Goal: Task Accomplishment & Management: Manage account settings

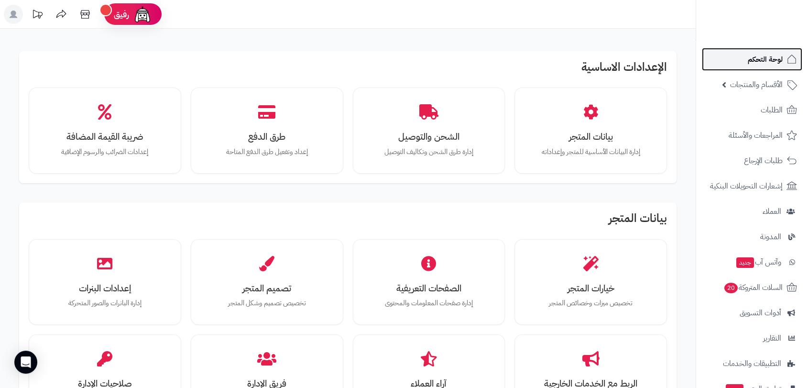
click at [755, 58] on span "لوحة التحكم" at bounding box center [765, 59] width 35 height 13
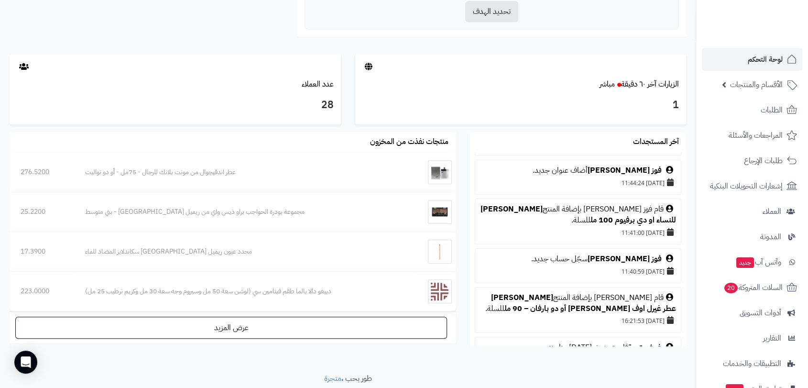
scroll to position [159, 0]
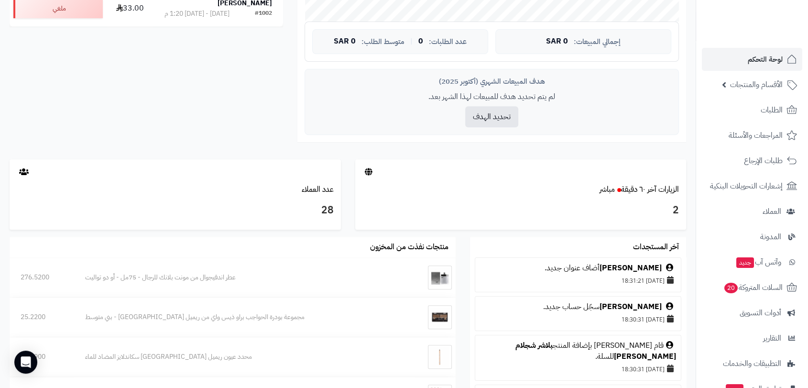
scroll to position [371, 0]
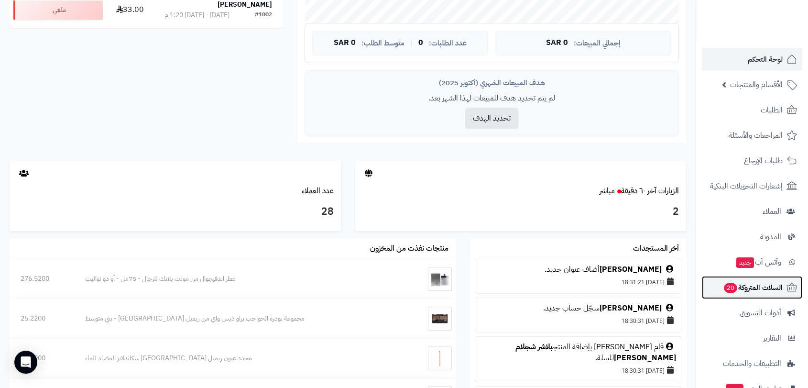
click at [769, 286] on span "السلات المتروكة 20" at bounding box center [753, 287] width 60 height 13
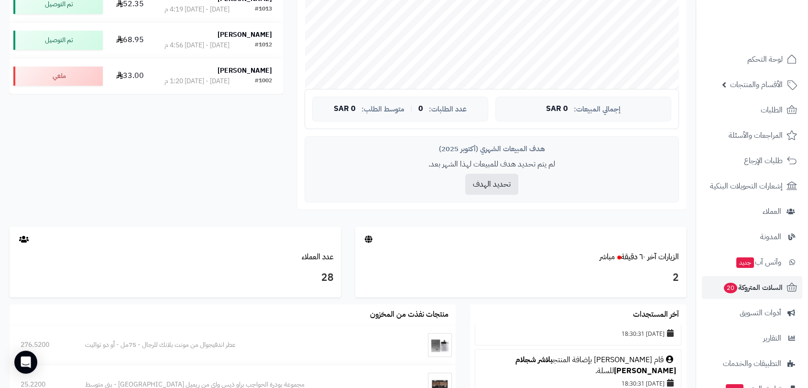
scroll to position [298, 0]
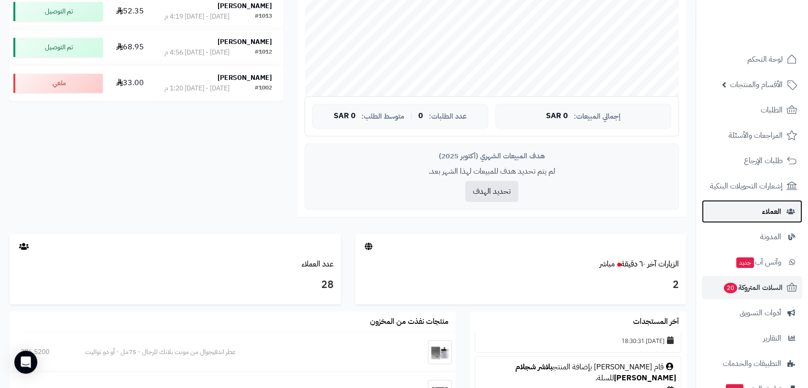
click at [771, 208] on span "العملاء" at bounding box center [771, 211] width 19 height 13
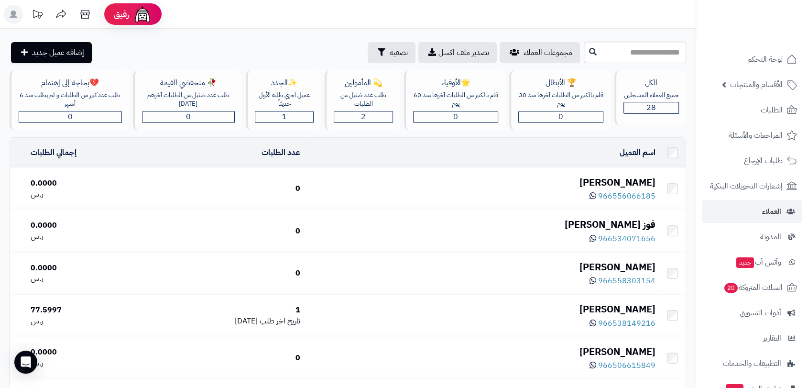
click at [632, 179] on div "[PERSON_NAME]" at bounding box center [481, 182] width 347 height 14
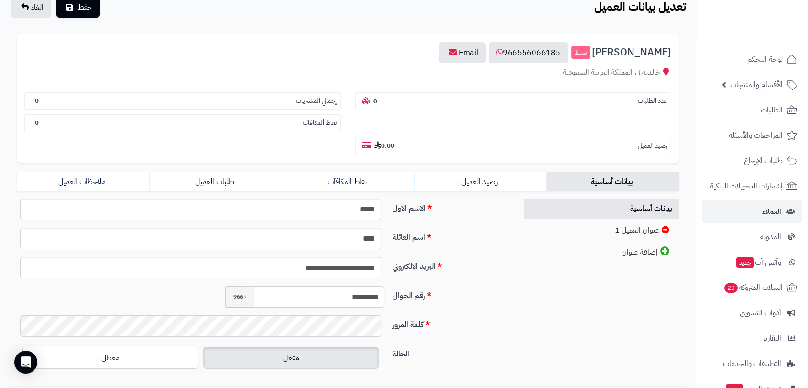
scroll to position [106, 0]
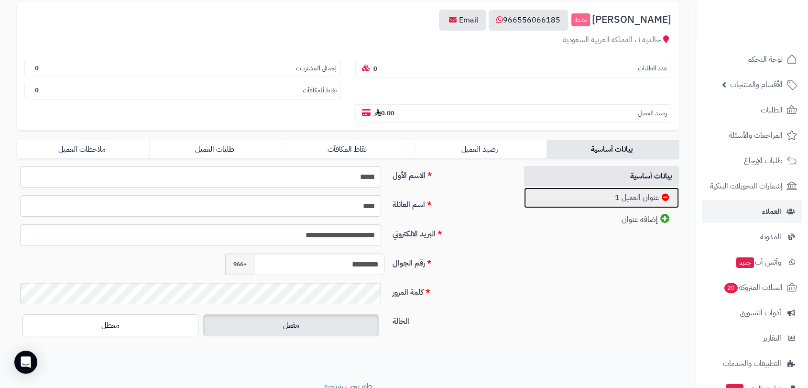
click at [624, 196] on link "عنوان العميل 1" at bounding box center [601, 197] width 155 height 21
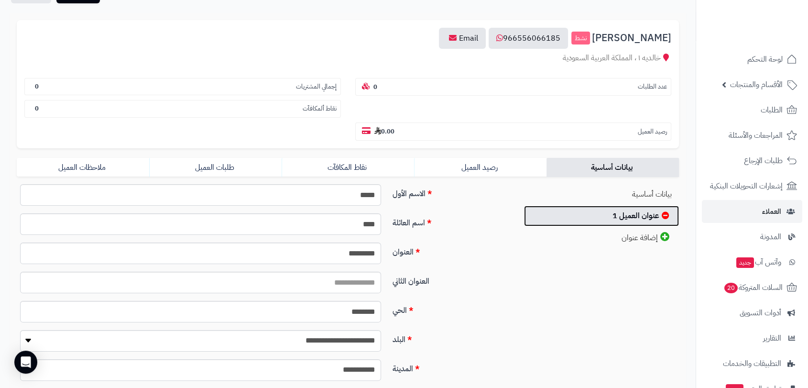
scroll to position [87, 0]
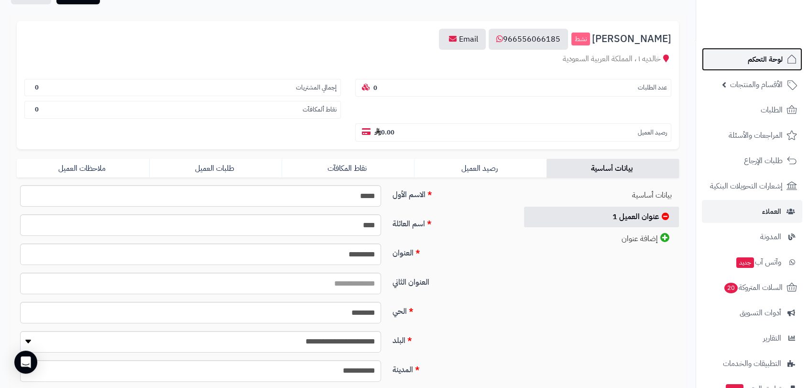
click at [756, 64] on span "لوحة التحكم" at bounding box center [765, 59] width 35 height 13
